Goal: Task Accomplishment & Management: Manage account settings

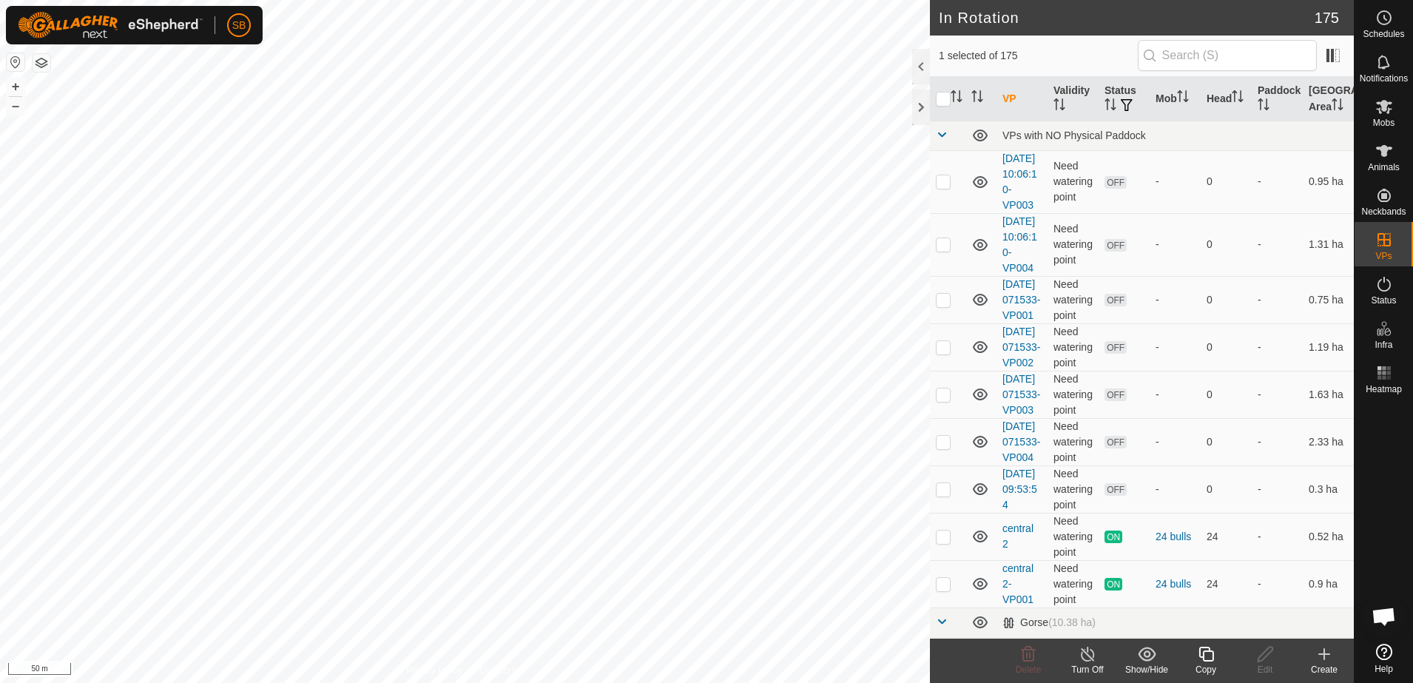
click at [1200, 659] on icon at bounding box center [1206, 654] width 18 height 18
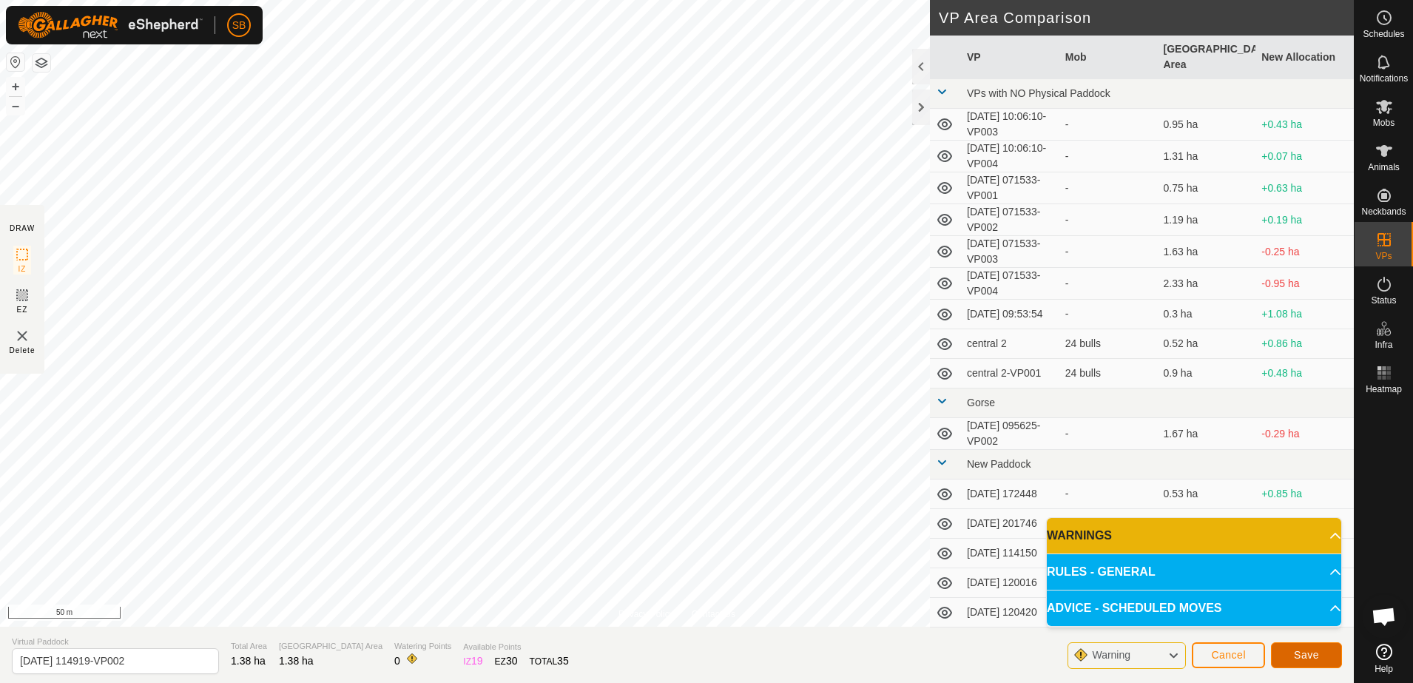
click at [1293, 653] on button "Save" at bounding box center [1306, 655] width 71 height 26
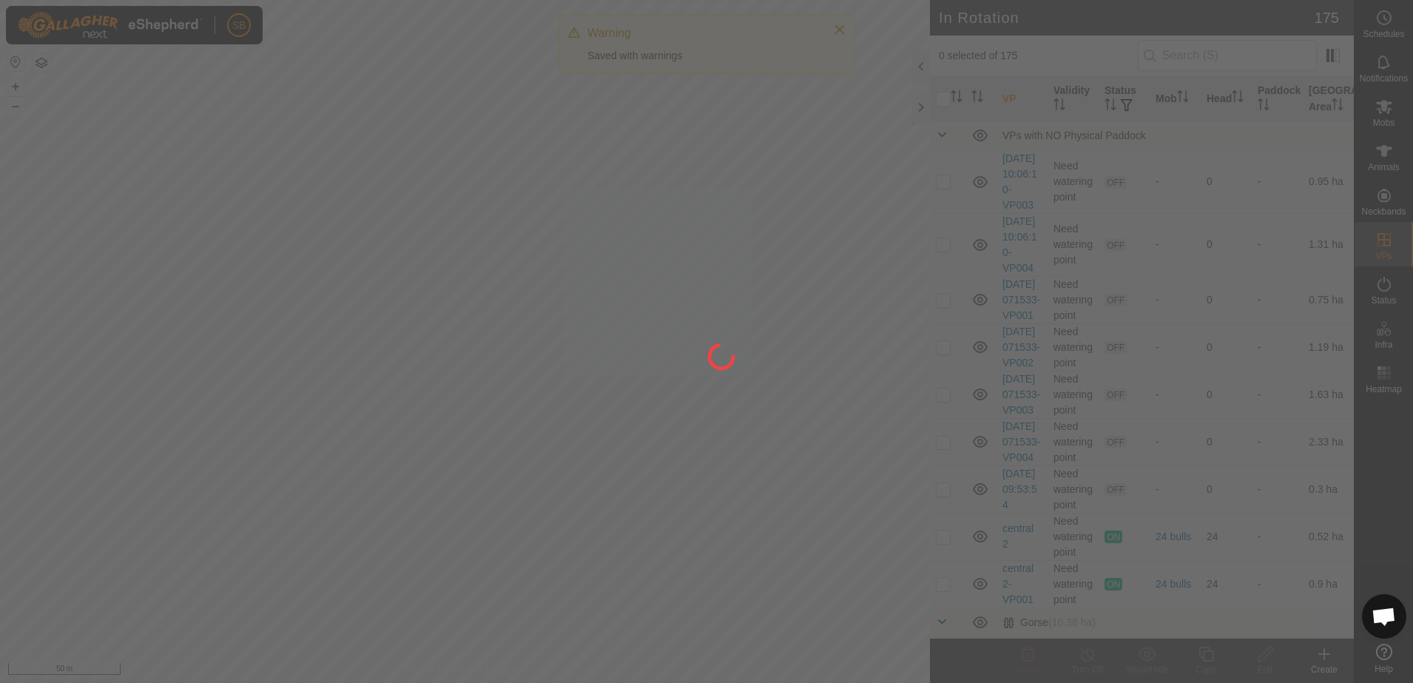
click at [1375, 118] on div at bounding box center [706, 341] width 1413 height 683
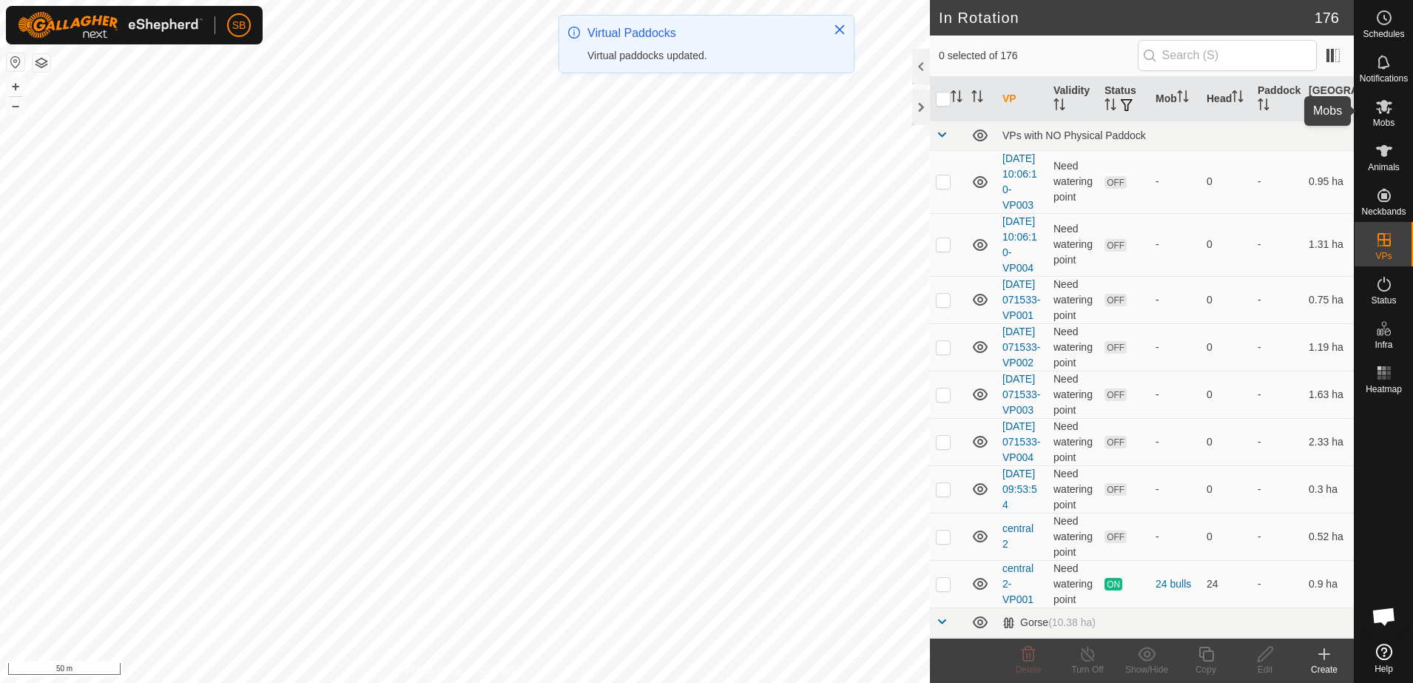
click at [1384, 115] on icon at bounding box center [1384, 107] width 18 height 18
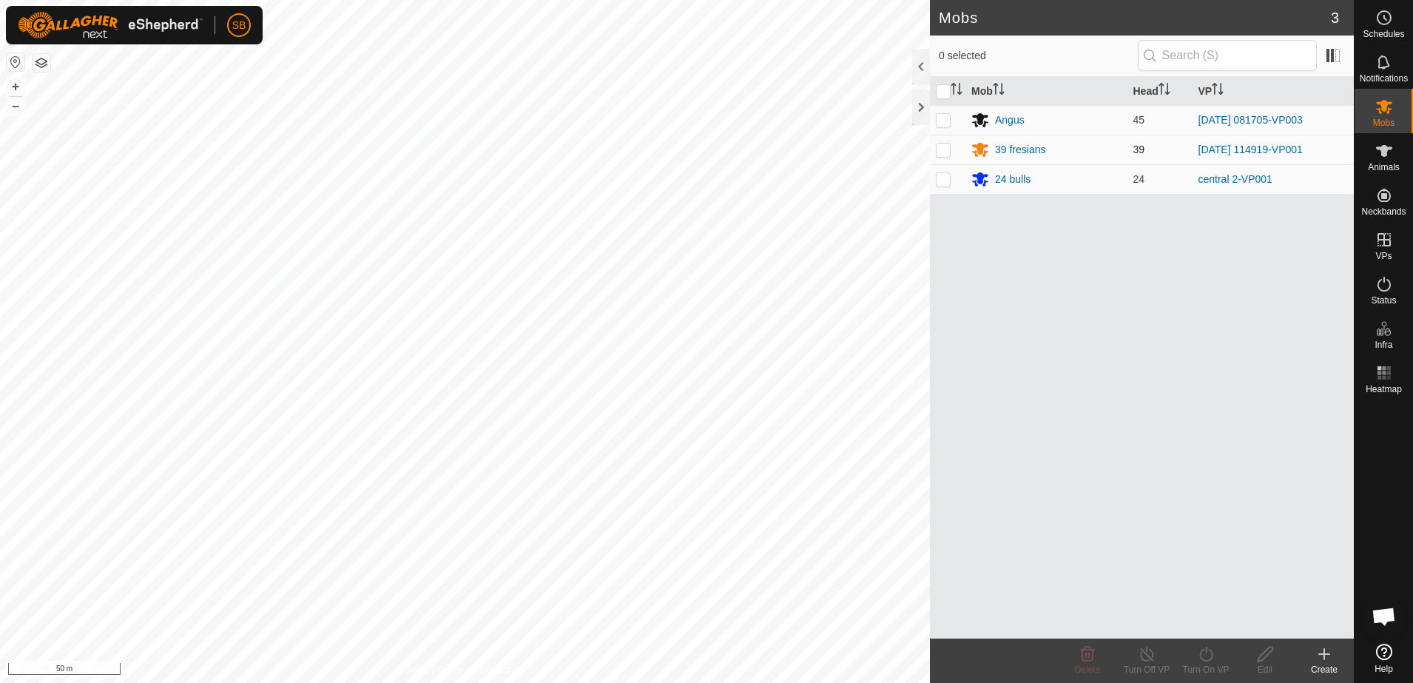
click at [946, 147] on p-checkbox at bounding box center [943, 150] width 15 height 12
checkbox input "true"
click at [1213, 650] on icon at bounding box center [1206, 654] width 18 height 18
click at [1202, 621] on link "Now" at bounding box center [1250, 622] width 147 height 30
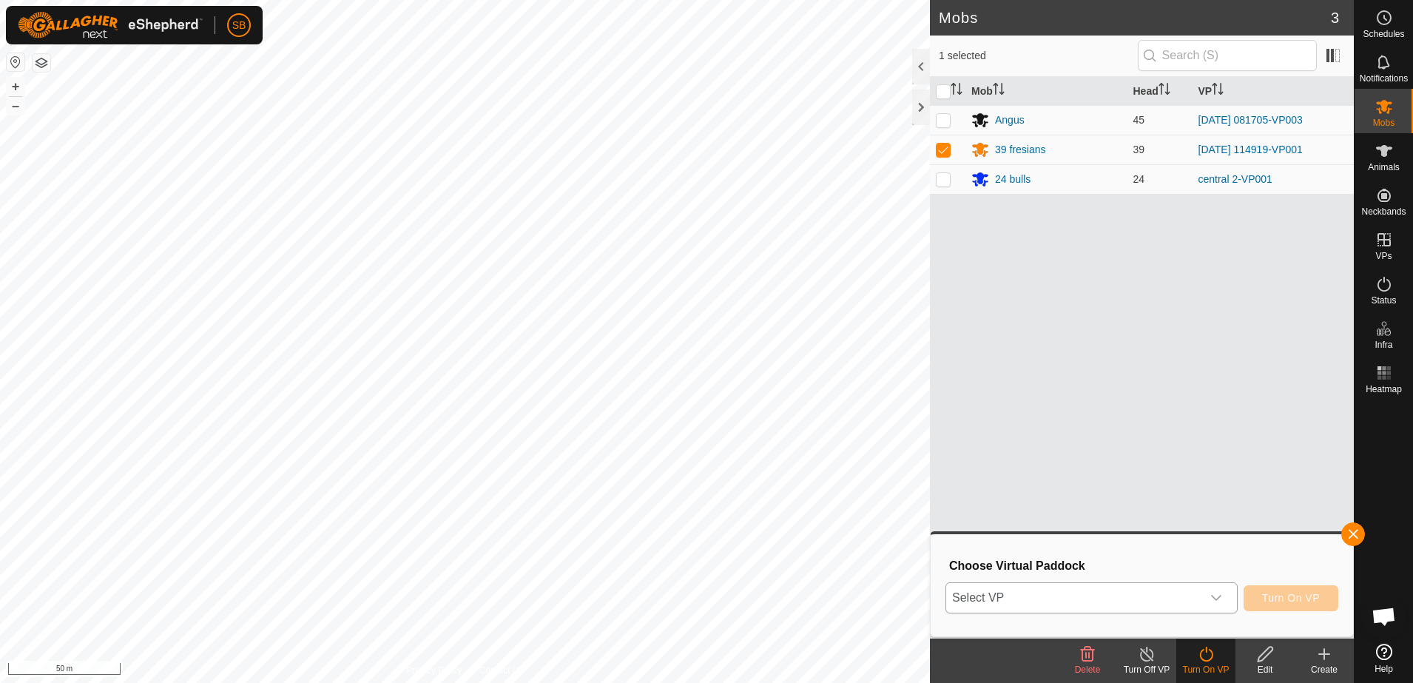
click at [1149, 599] on span "Select VP" at bounding box center [1073, 598] width 255 height 30
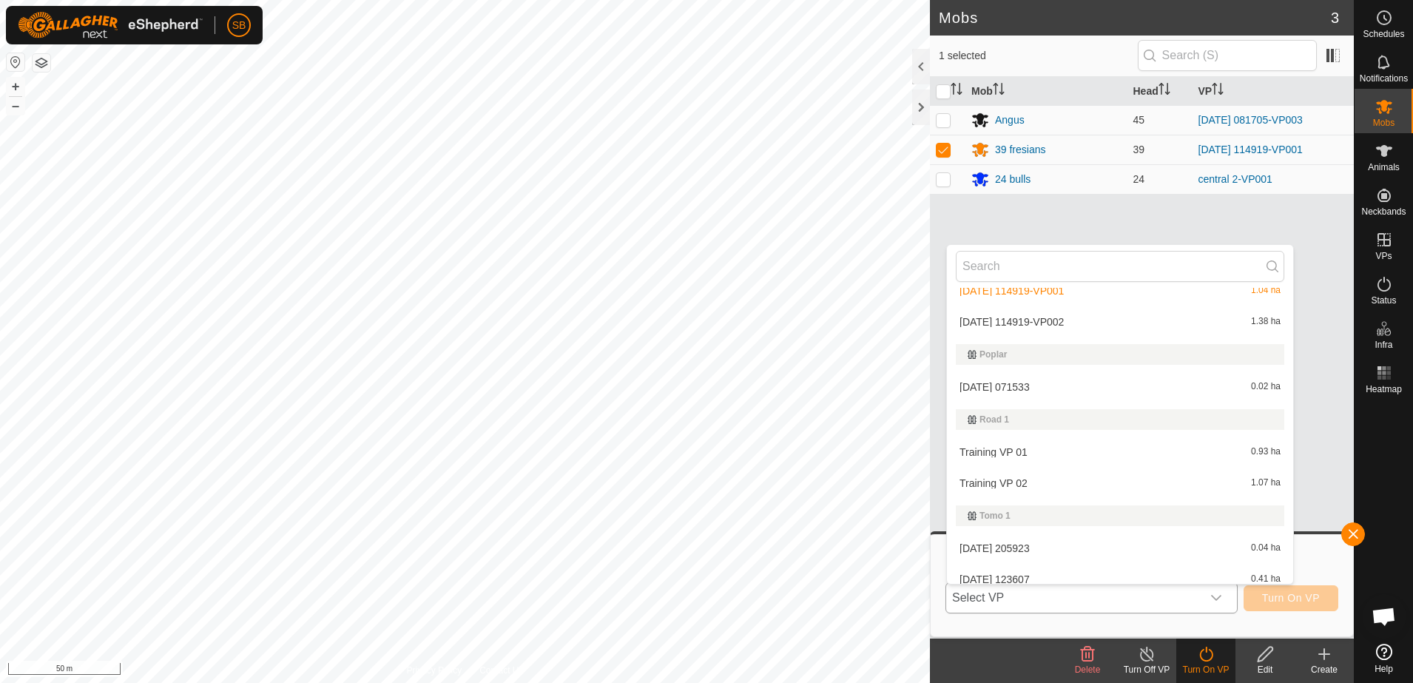
scroll to position [4918, 0]
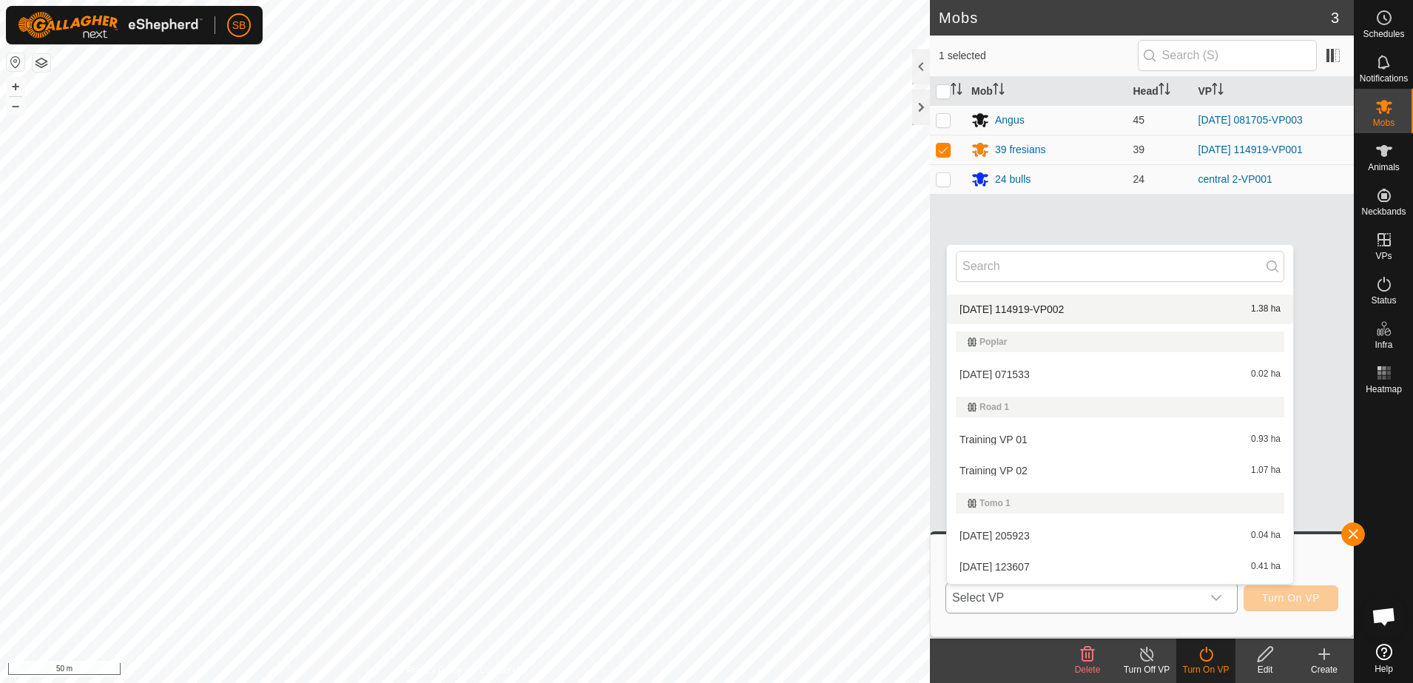
click at [1075, 309] on li "[DATE] 114919-VP002 1.38 ha" at bounding box center [1120, 309] width 346 height 30
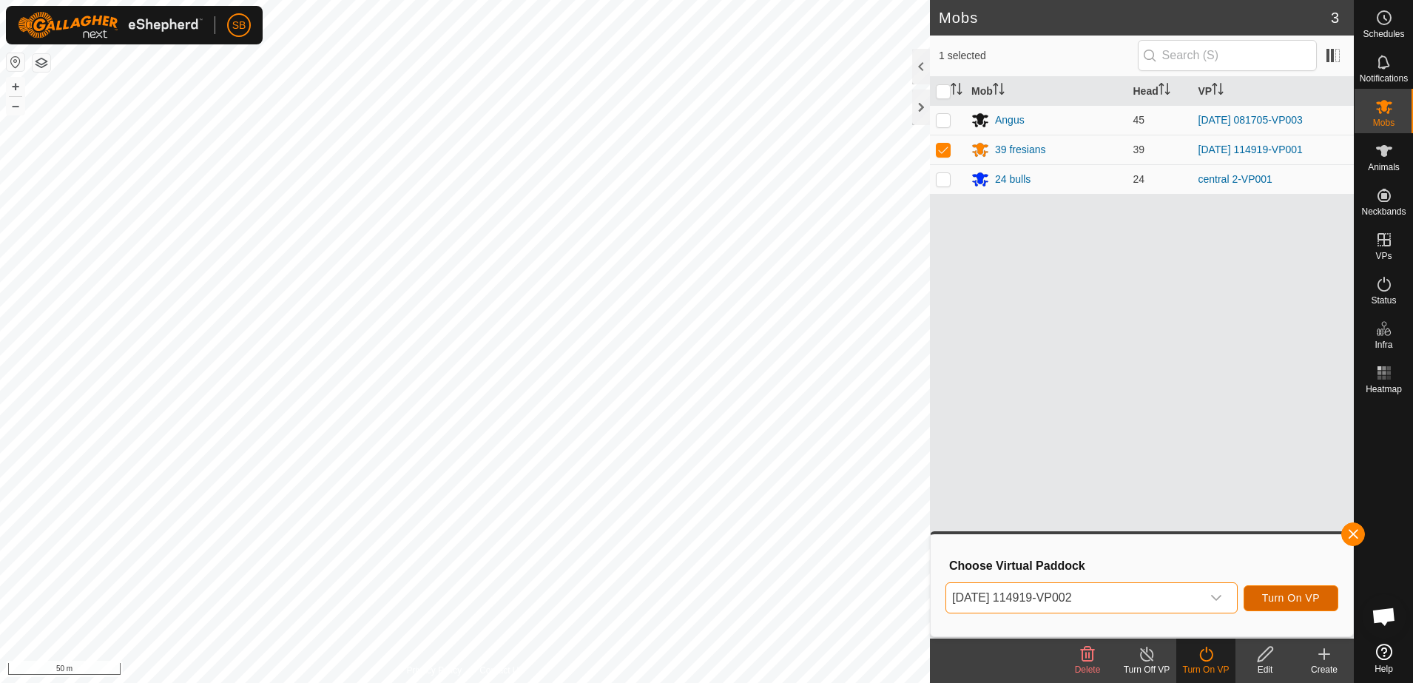
click at [1301, 599] on span "Turn On VP" at bounding box center [1291, 598] width 58 height 12
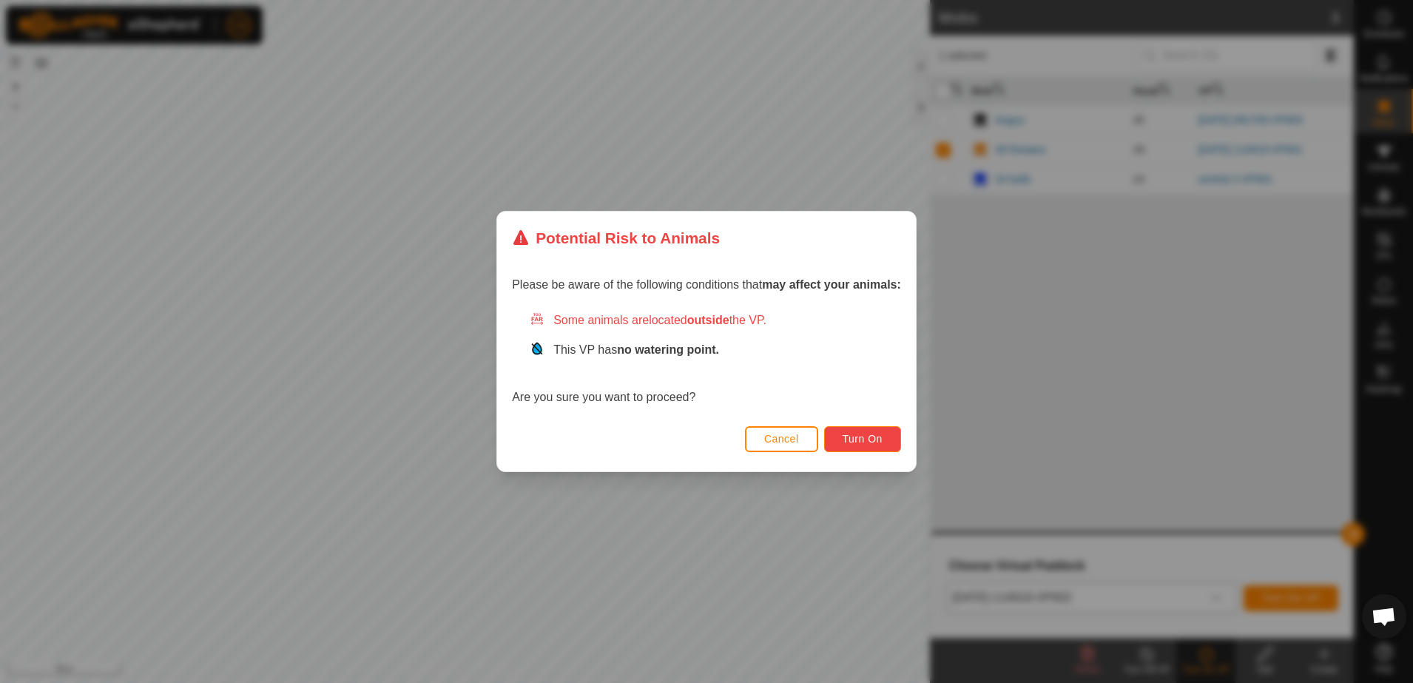
click at [889, 434] on button "Turn On" at bounding box center [862, 439] width 77 height 26
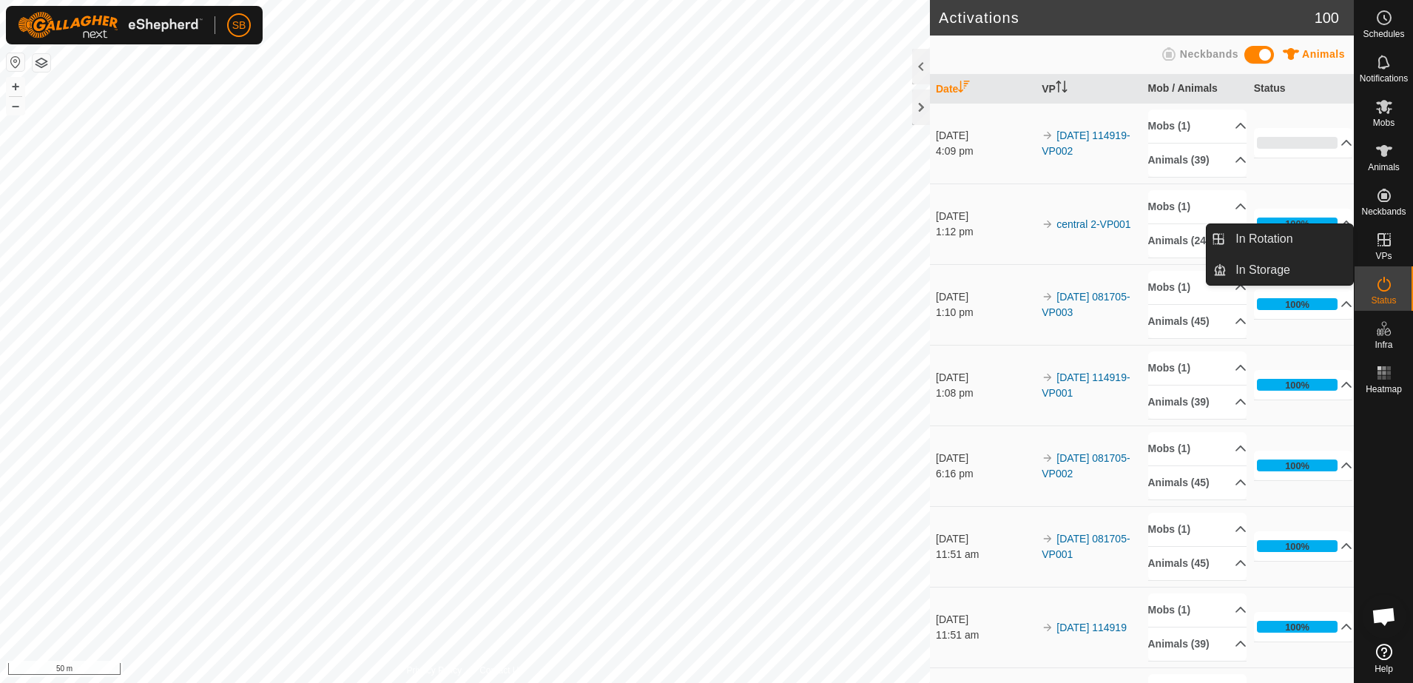
drag, startPoint x: 1389, startPoint y: 244, endPoint x: 1375, endPoint y: 244, distance: 13.3
click at [1389, 244] on icon at bounding box center [1384, 240] width 18 height 18
click at [1273, 242] on link "In Rotation" at bounding box center [1290, 239] width 127 height 30
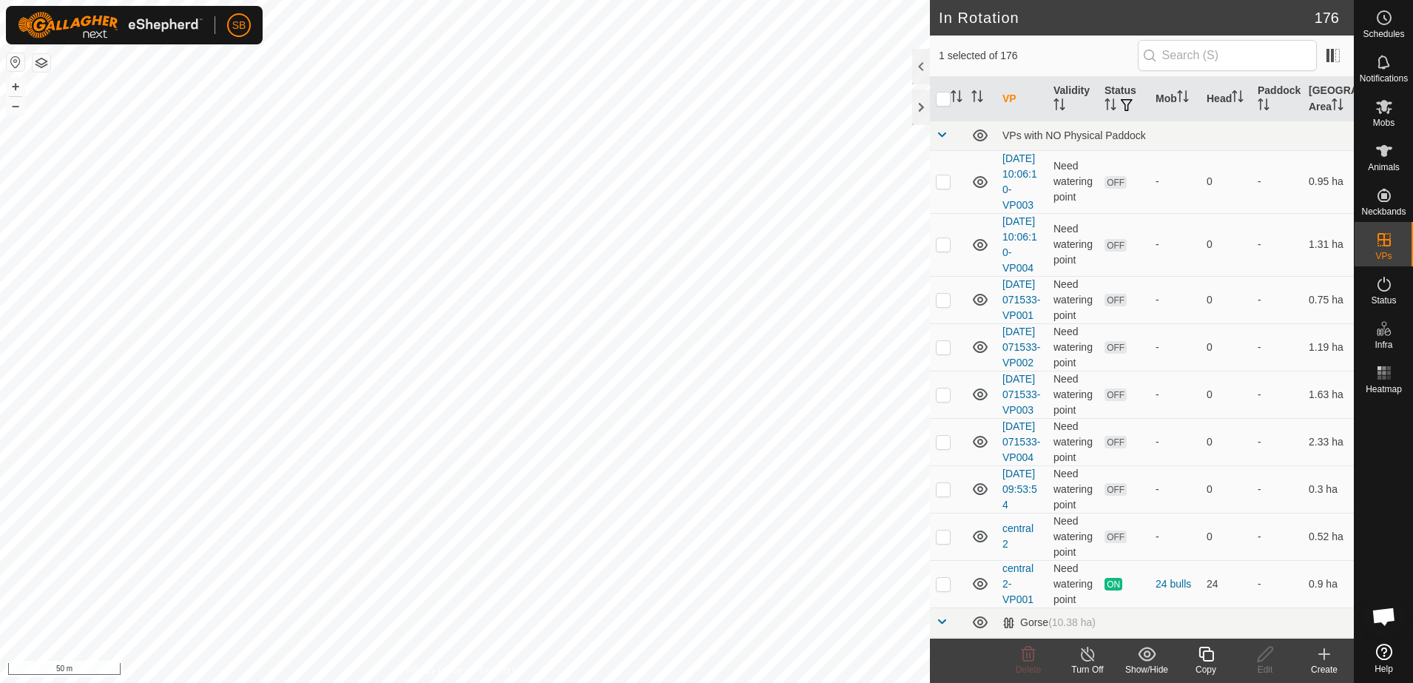
click at [1212, 659] on icon at bounding box center [1206, 654] width 18 height 18
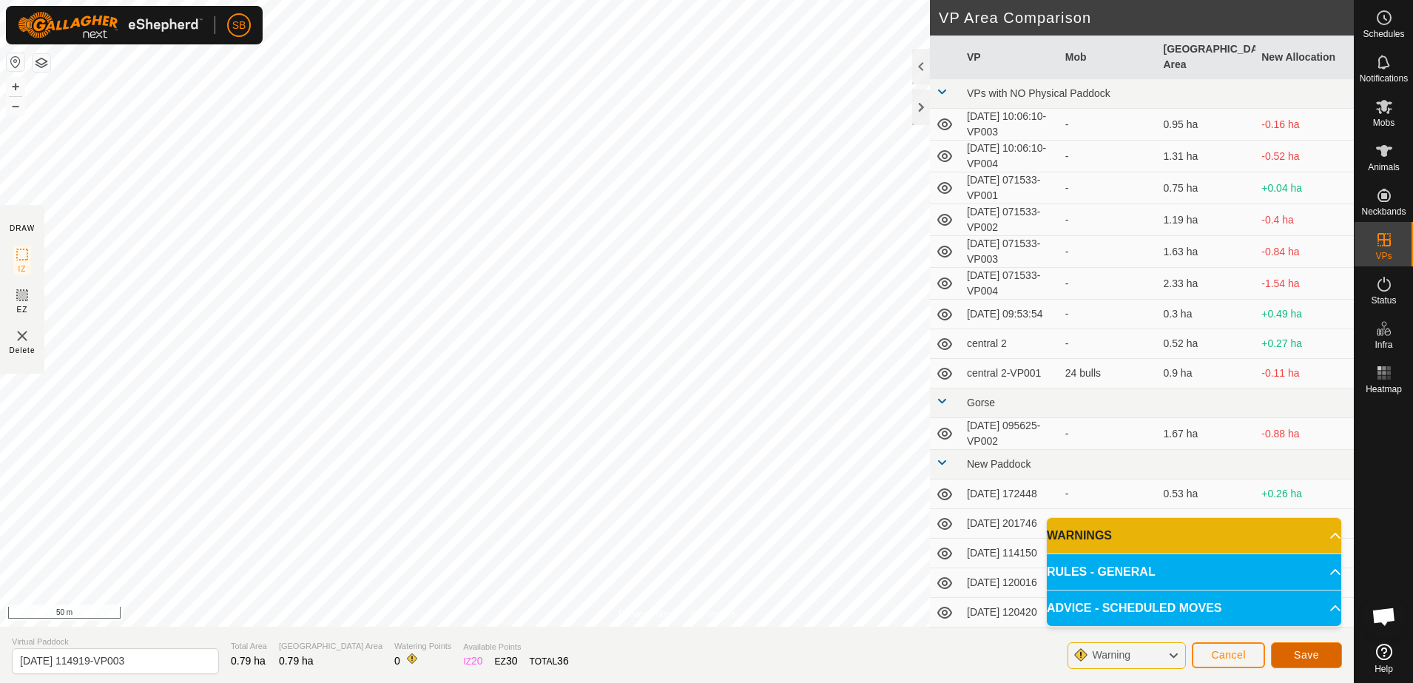
click at [1321, 652] on button "Save" at bounding box center [1306, 655] width 71 height 26
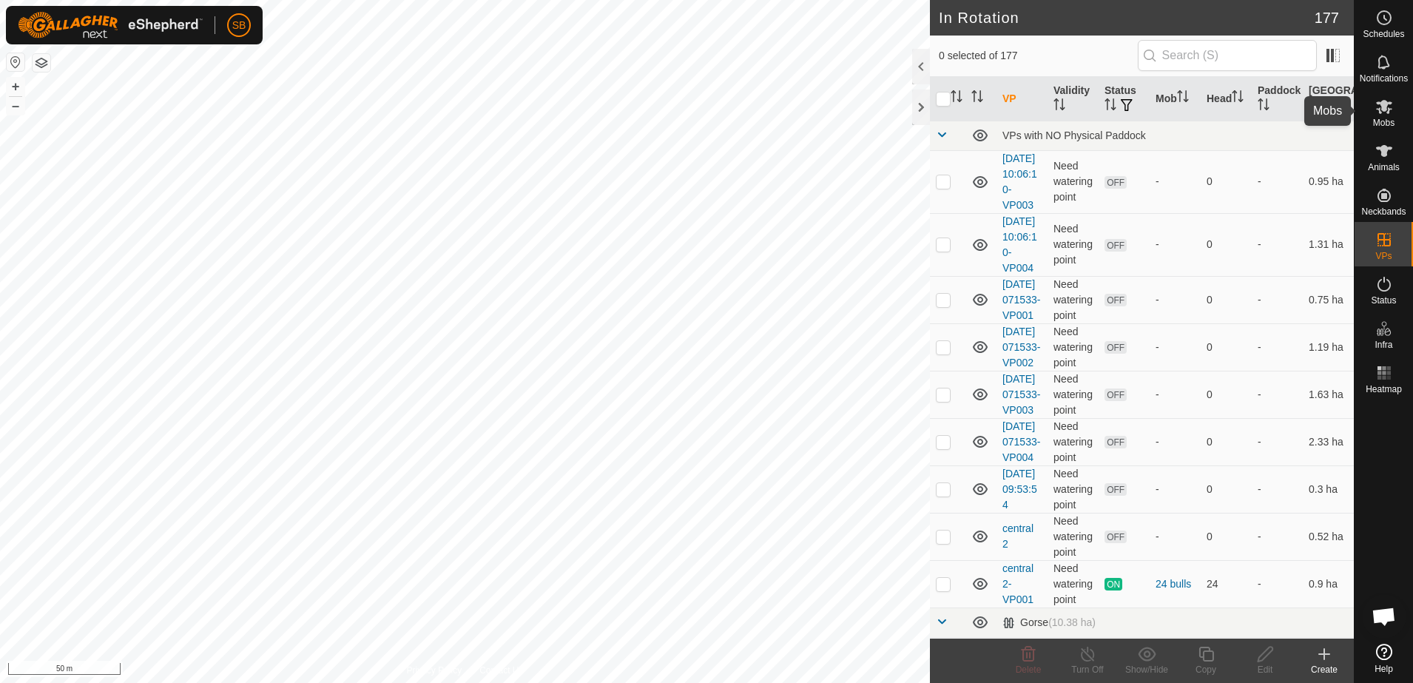
click at [1382, 112] on icon at bounding box center [1384, 107] width 18 height 18
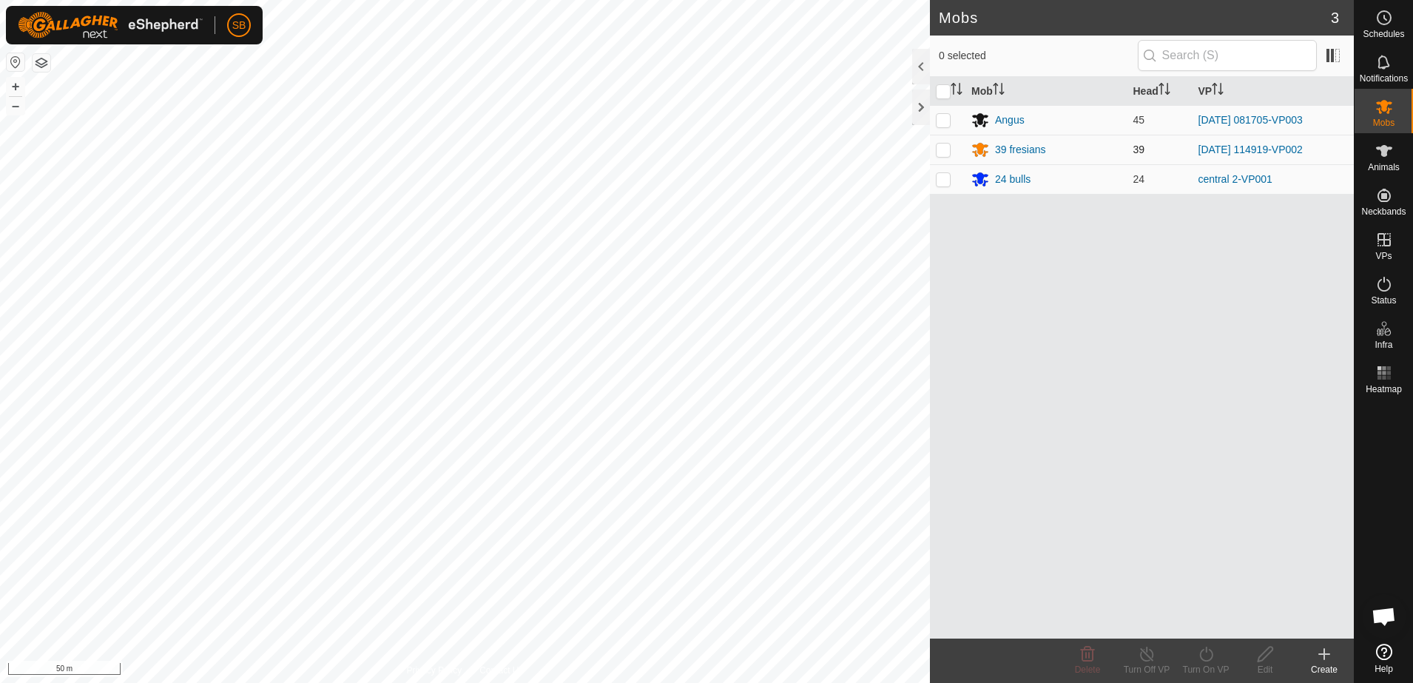
click at [947, 144] on p-checkbox at bounding box center [943, 150] width 15 height 12
checkbox input "true"
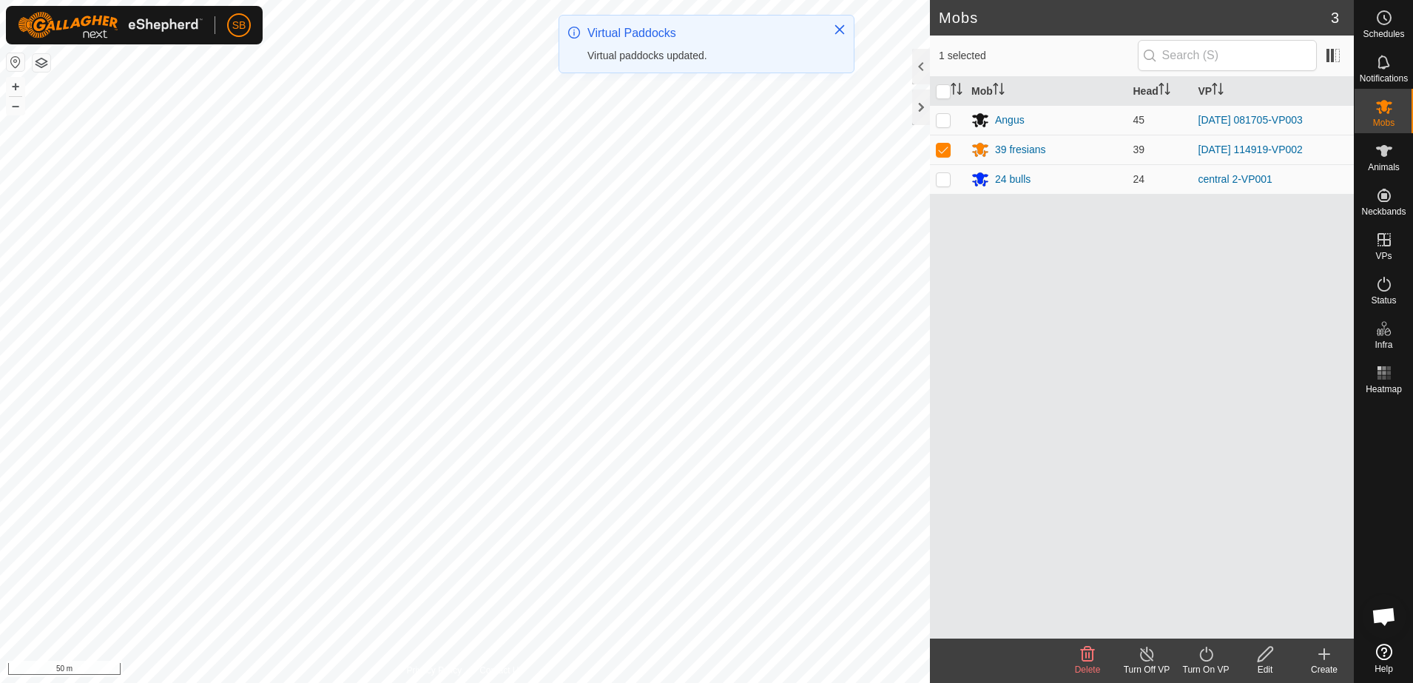
click at [1209, 661] on icon at bounding box center [1206, 654] width 18 height 18
click at [1201, 590] on link "Later" at bounding box center [1250, 591] width 147 height 30
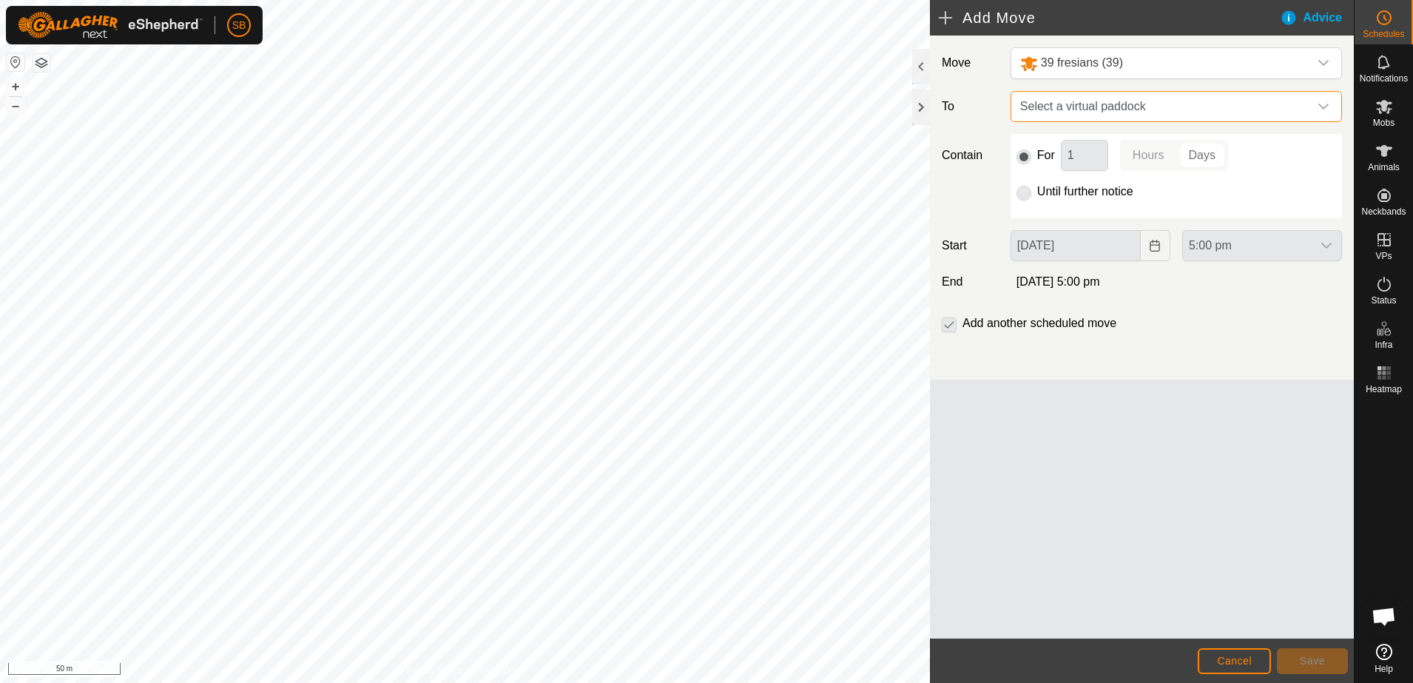
click at [1207, 108] on span "Select a virtual paddock" at bounding box center [1161, 107] width 294 height 30
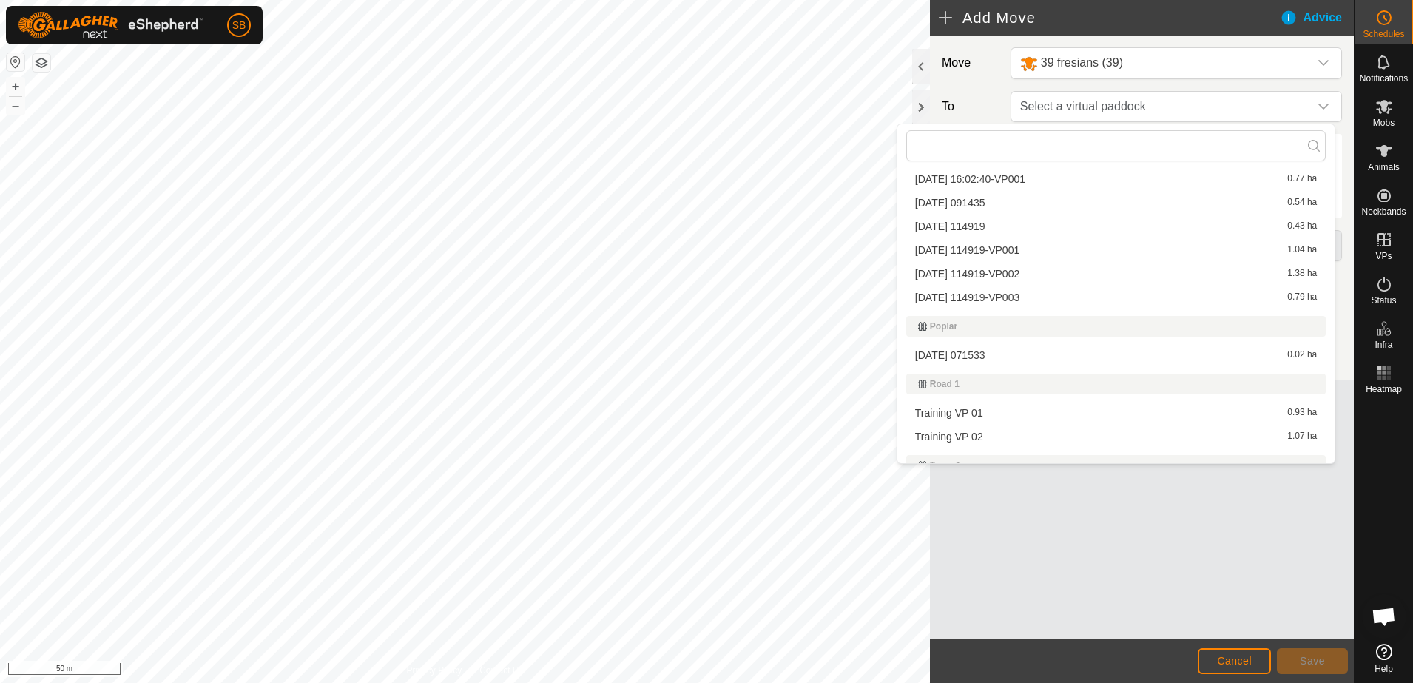
scroll to position [3700, 0]
click at [1042, 295] on li "[DATE] 114919-VP003 0.79 ha" at bounding box center [1116, 295] width 420 height 22
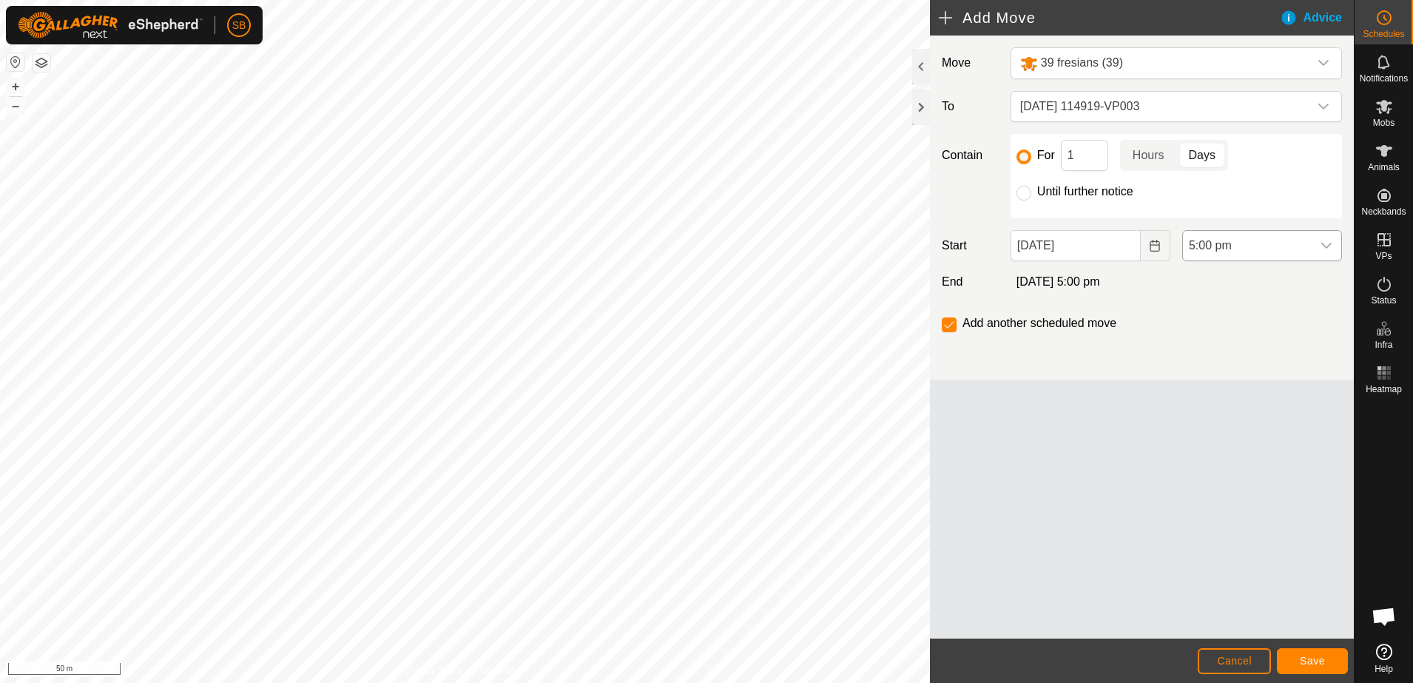
click at [1319, 247] on div "dropdown trigger" at bounding box center [1327, 246] width 30 height 30
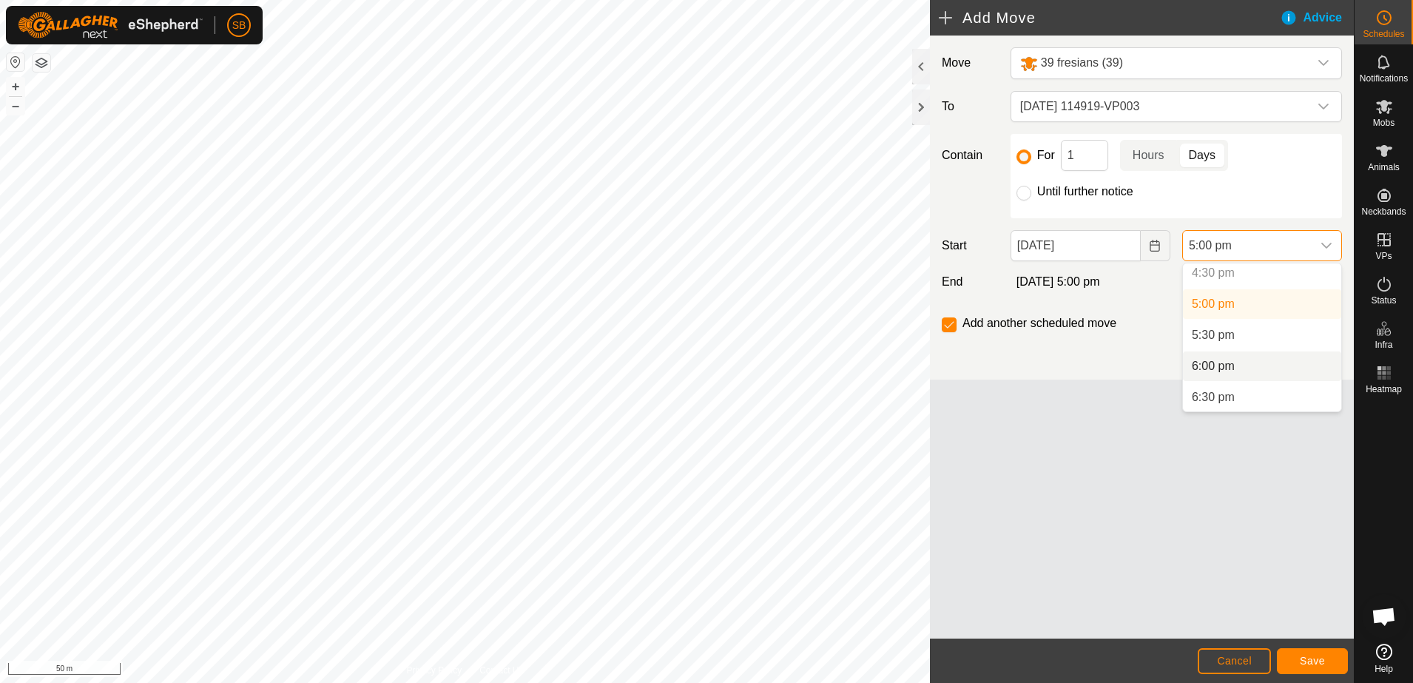
scroll to position [938, 0]
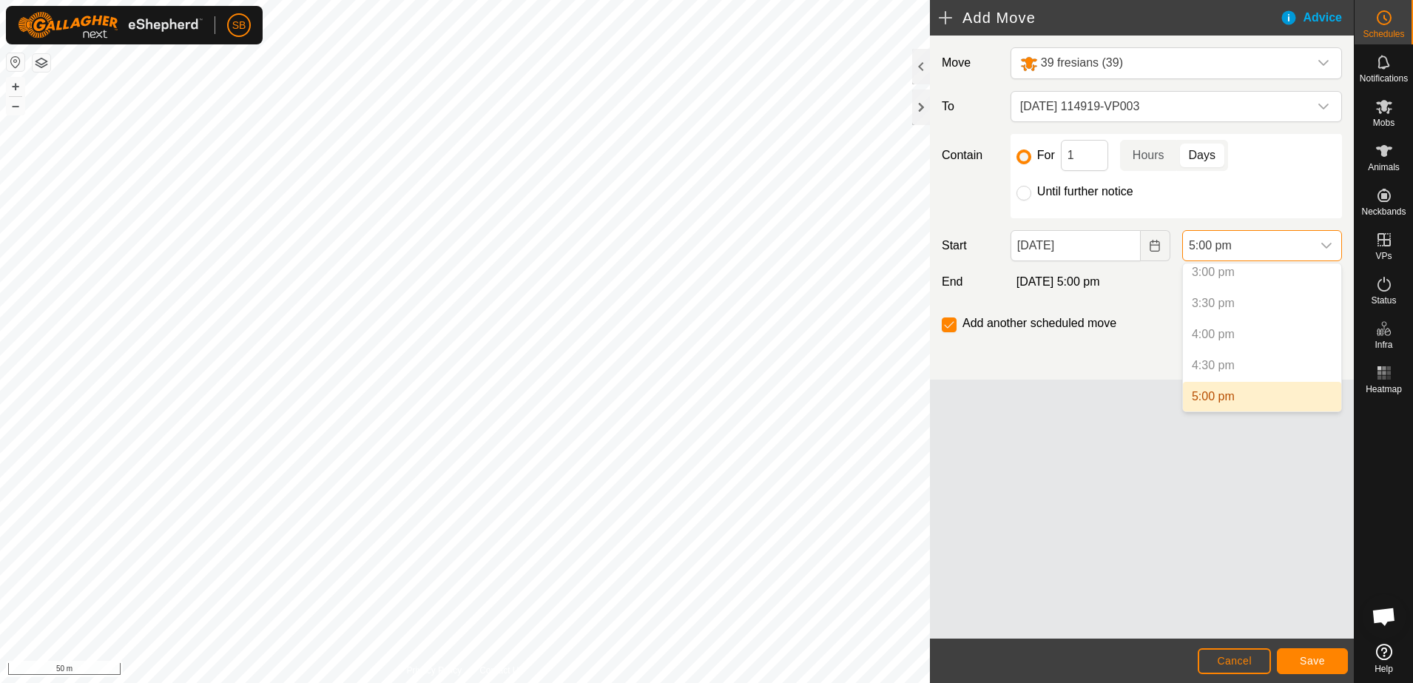
click at [1230, 399] on li "5:00 pm" at bounding box center [1262, 397] width 158 height 30
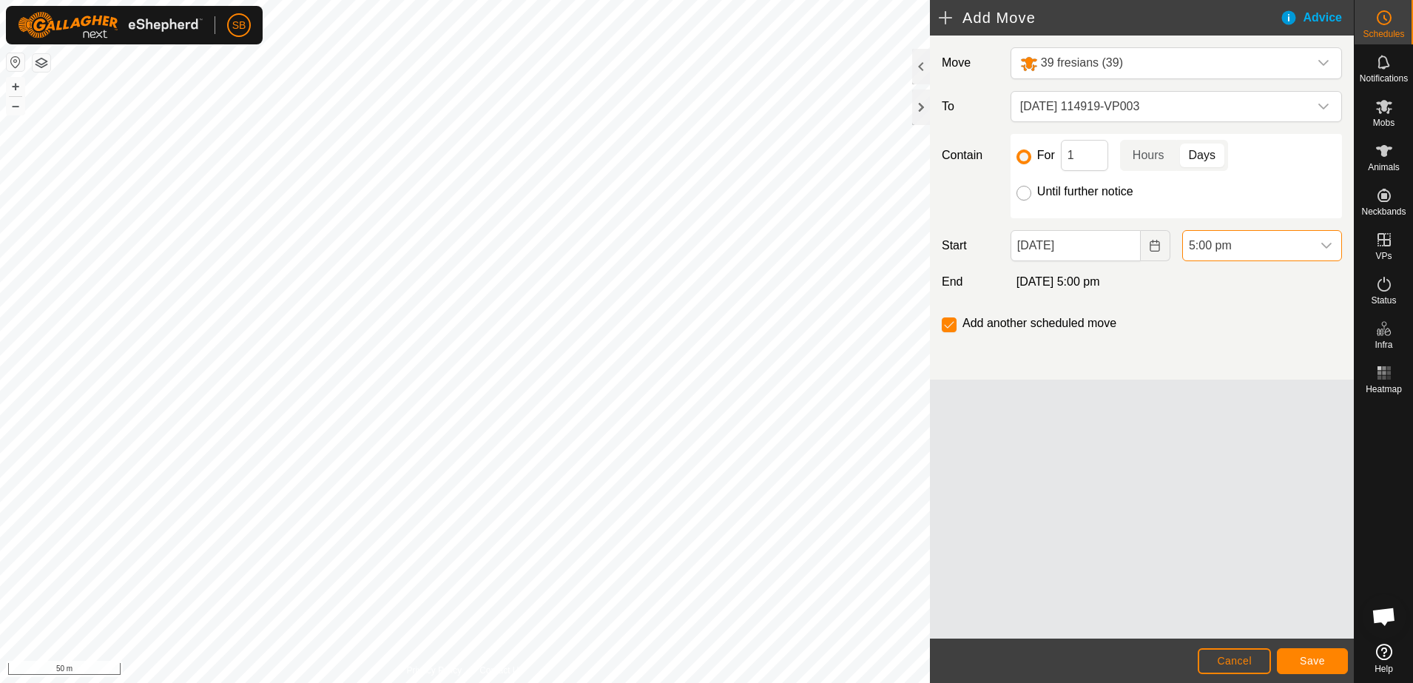
click at [1023, 190] on input "Until further notice" at bounding box center [1024, 193] width 15 height 15
radio input "true"
checkbox input "false"
click at [1318, 667] on button "Save" at bounding box center [1312, 661] width 71 height 26
